Goal: Task Accomplishment & Management: Manage account settings

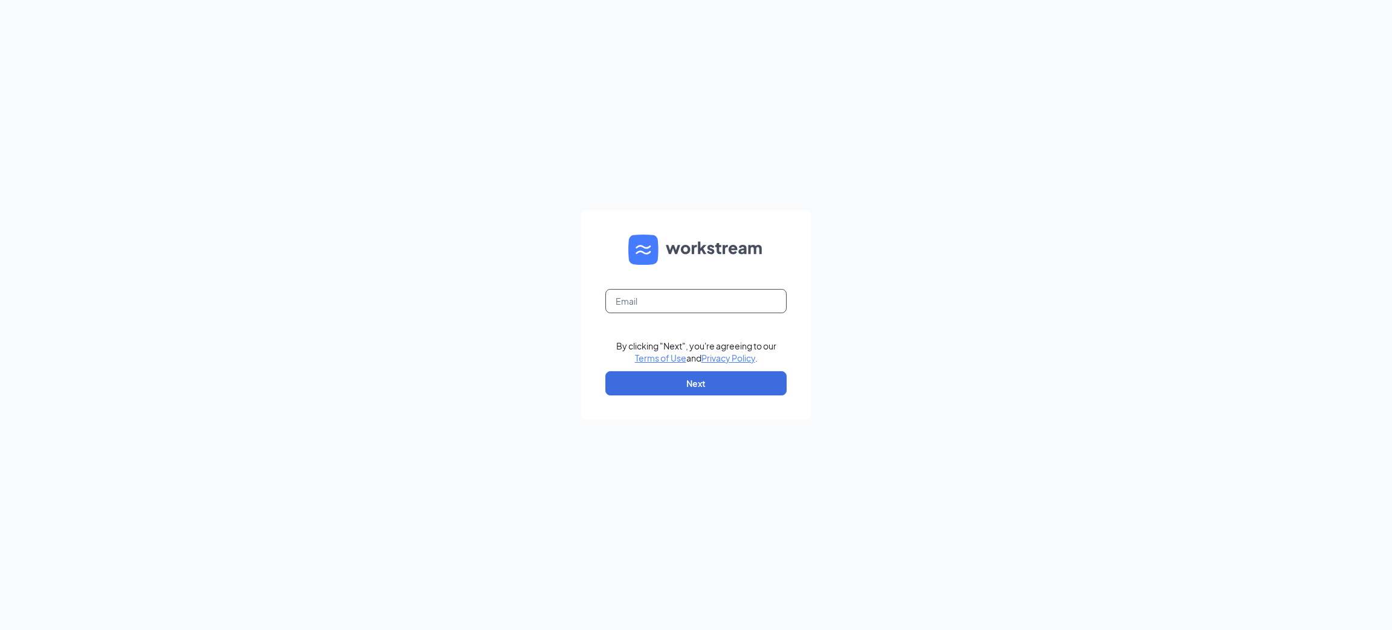
click at [747, 299] on input "text" at bounding box center [695, 301] width 181 height 24
type input "[EMAIL_ADDRESS][DOMAIN_NAME]"
click at [735, 378] on button "Next" at bounding box center [695, 383] width 181 height 24
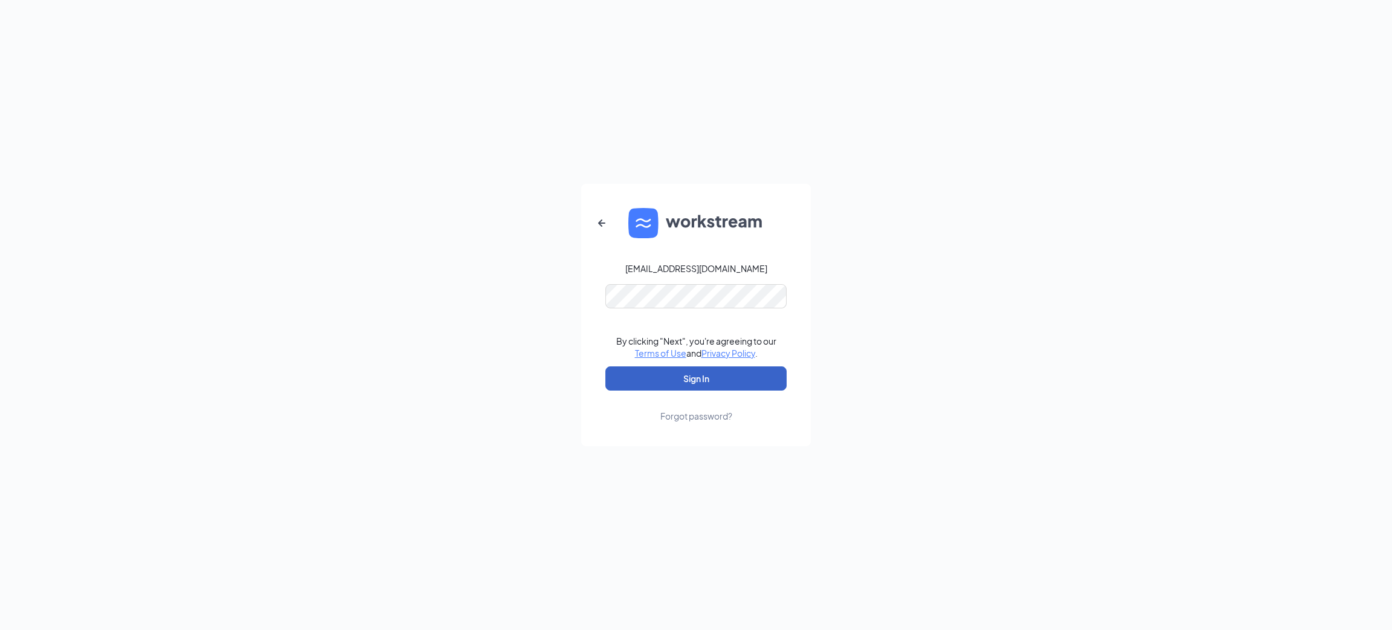
click at [694, 379] on button "Sign In" at bounding box center [695, 378] width 181 height 24
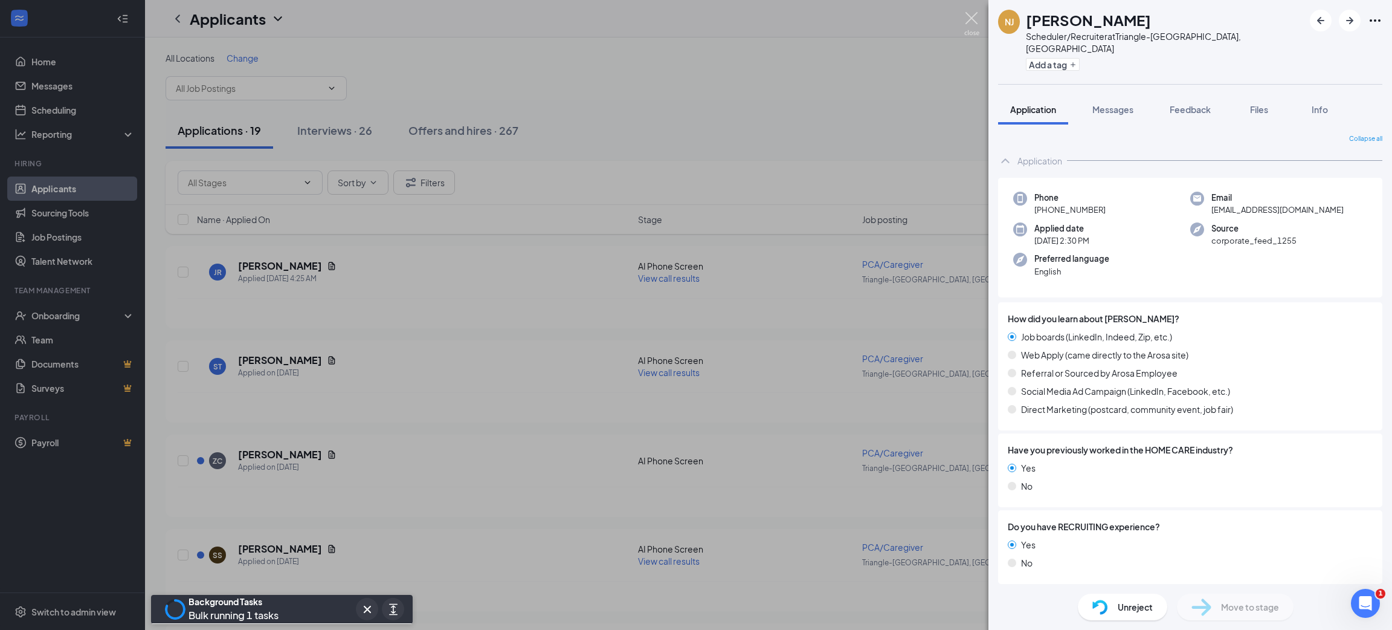
click at [969, 15] on img at bounding box center [971, 24] width 15 height 24
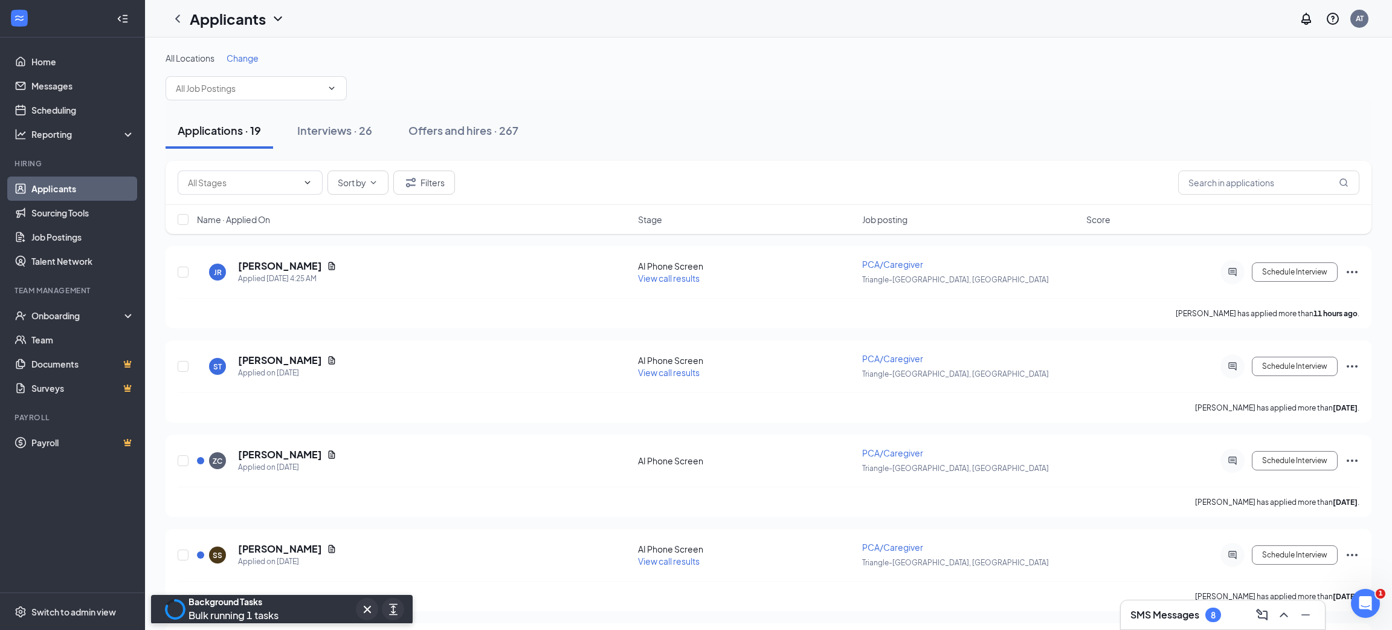
click at [891, 222] on span "Job posting" at bounding box center [884, 219] width 45 height 12
click at [305, 181] on icon "ChevronDown" at bounding box center [307, 182] width 5 height 3
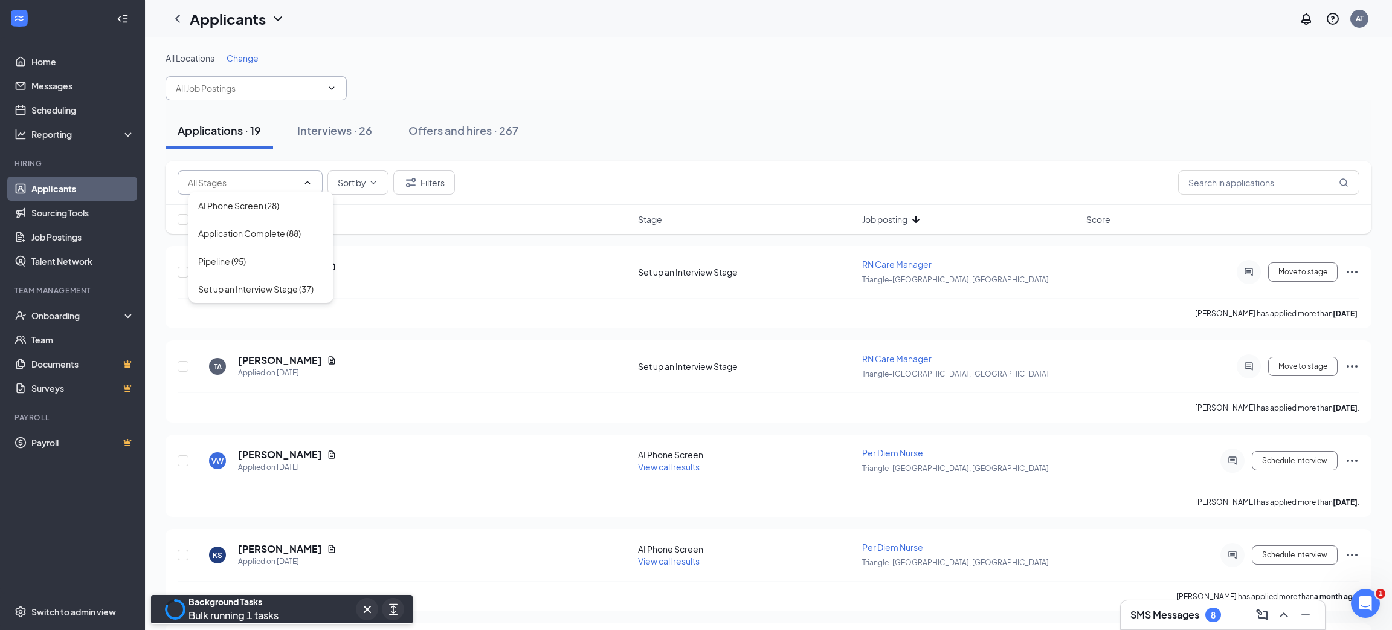
click at [326, 88] on span at bounding box center [330, 88] width 12 height 10
click at [332, 87] on icon "ChevronDown" at bounding box center [332, 88] width 10 height 10
